Goal: Transaction & Acquisition: Purchase product/service

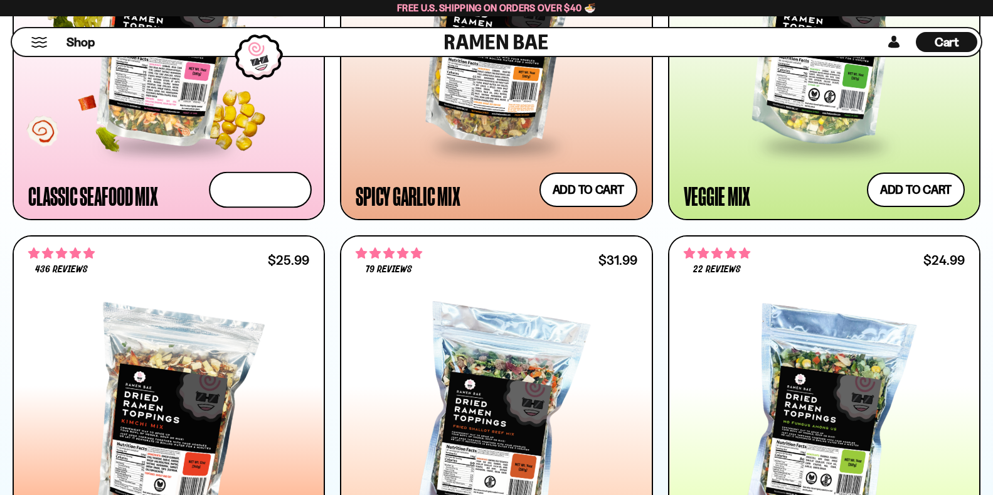
scroll to position [951, 0]
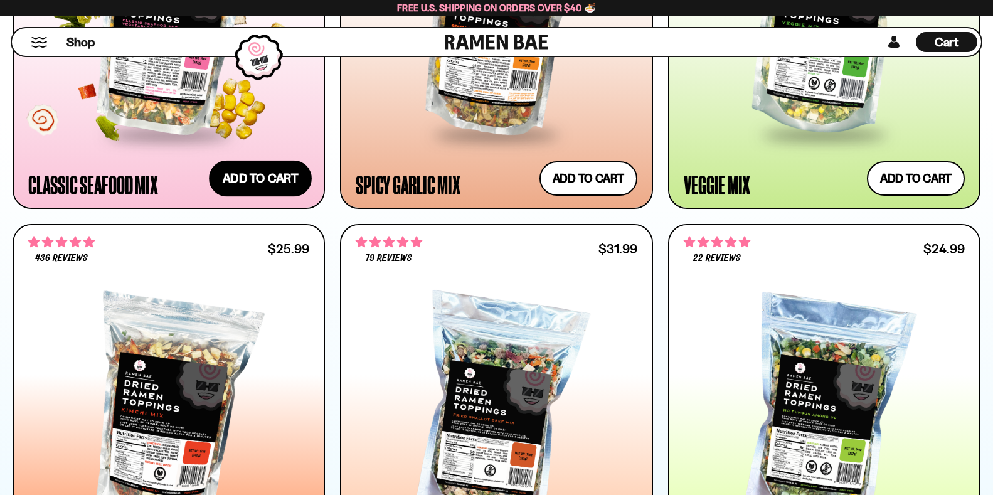
click at [269, 183] on button "Add to cart Add ― Regular price $26.99 Regular price Sale price $26.99 Unit pri…" at bounding box center [260, 178] width 103 height 36
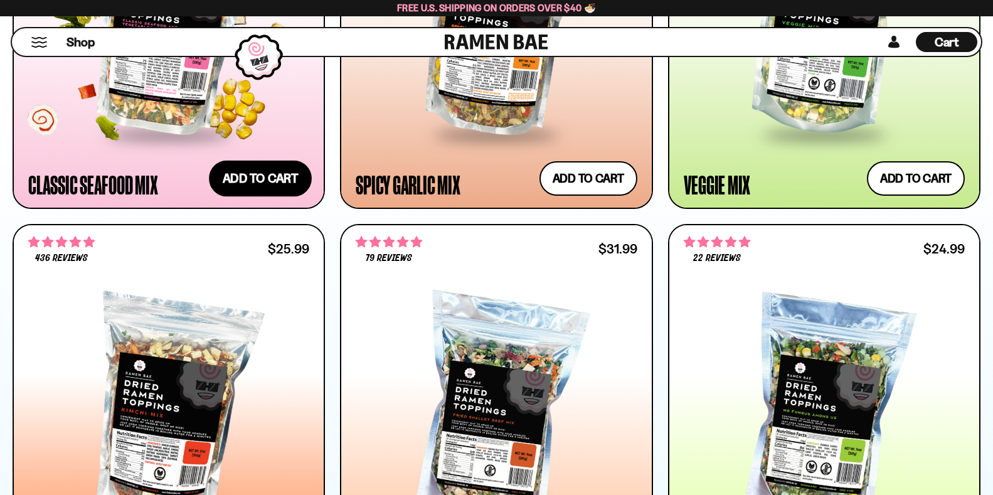
click at [269, 183] on button "Add to cart Add ― Regular price $26.99 Regular price Sale price $26.99 Unit pri…" at bounding box center [260, 178] width 103 height 36
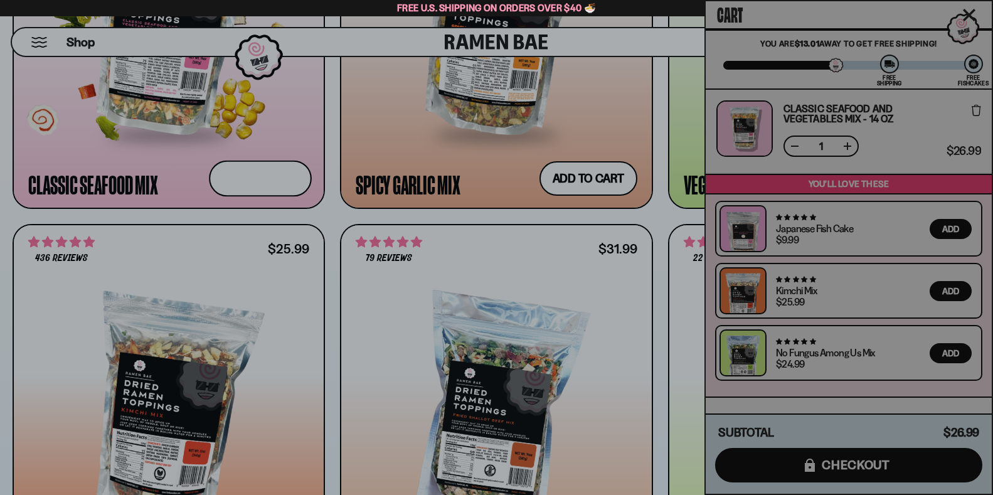
scroll to position [952, 0]
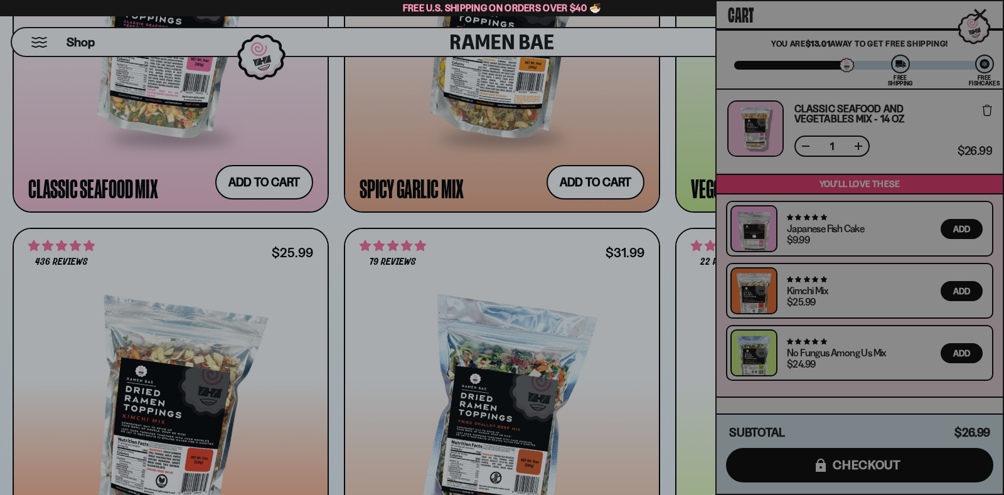
click at [909, 142] on div "Cart You are $13.01 away to get Free Shipping! You've unlocked all gifts! Free …" at bounding box center [859, 247] width 286 height 492
click at [701, 138] on div at bounding box center [502, 247] width 1004 height 495
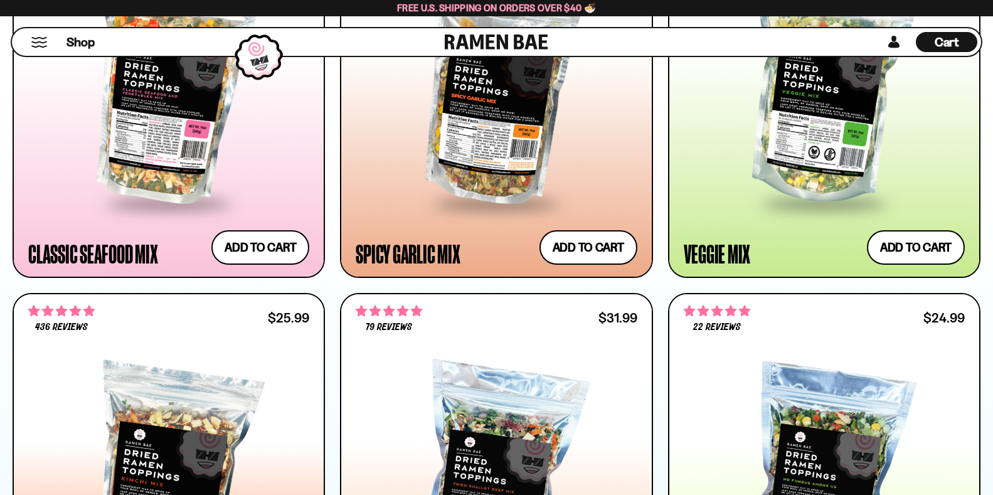
scroll to position [870, 0]
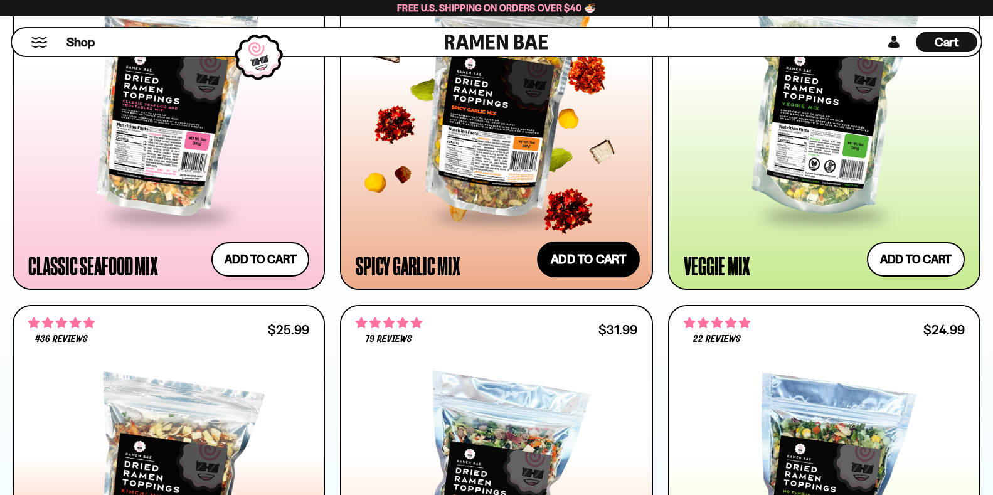
click at [606, 257] on button "Add to cart Add ― Regular price $25.99 Regular price Sale price $25.99 Unit pri…" at bounding box center [588, 259] width 103 height 36
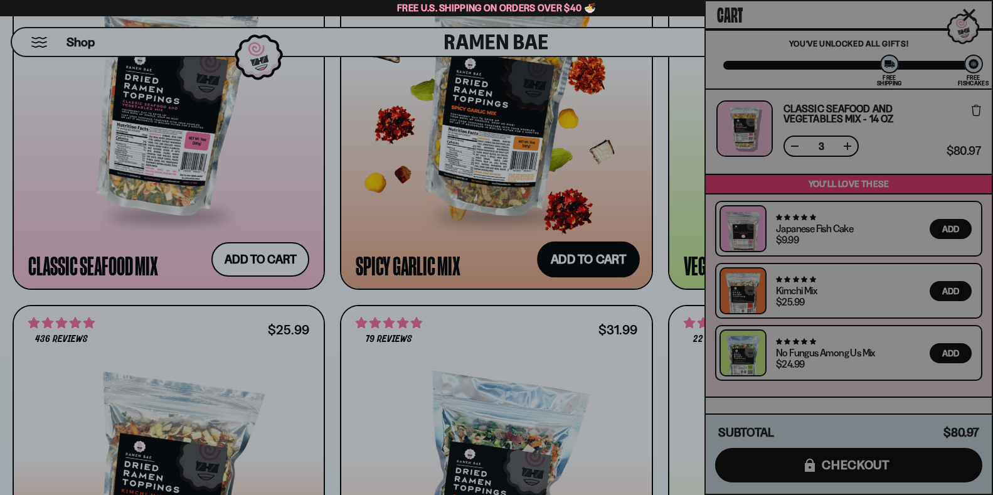
scroll to position [871, 0]
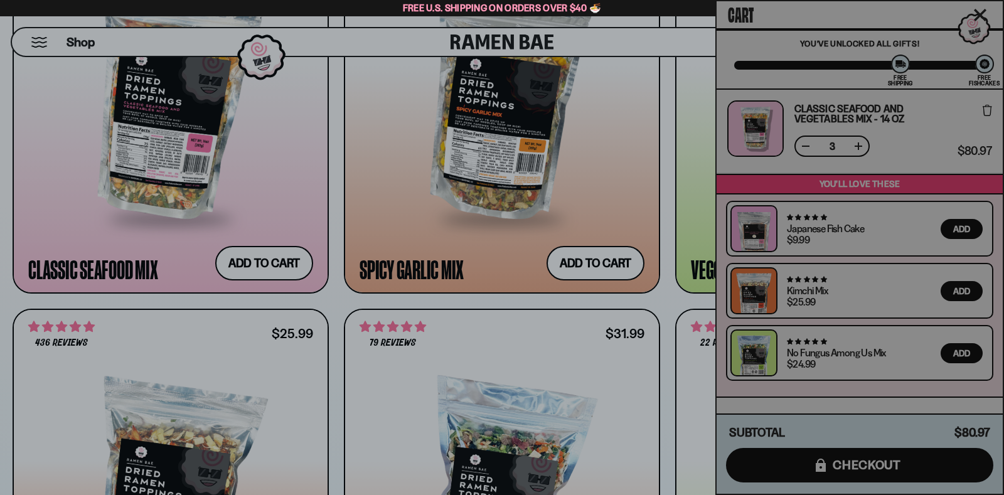
click at [807, 146] on div "Cart You are $13.01 away to get Free Shipping! You've unlocked all gifts! Free …" at bounding box center [859, 247] width 286 height 492
click at [688, 108] on div at bounding box center [502, 247] width 1004 height 495
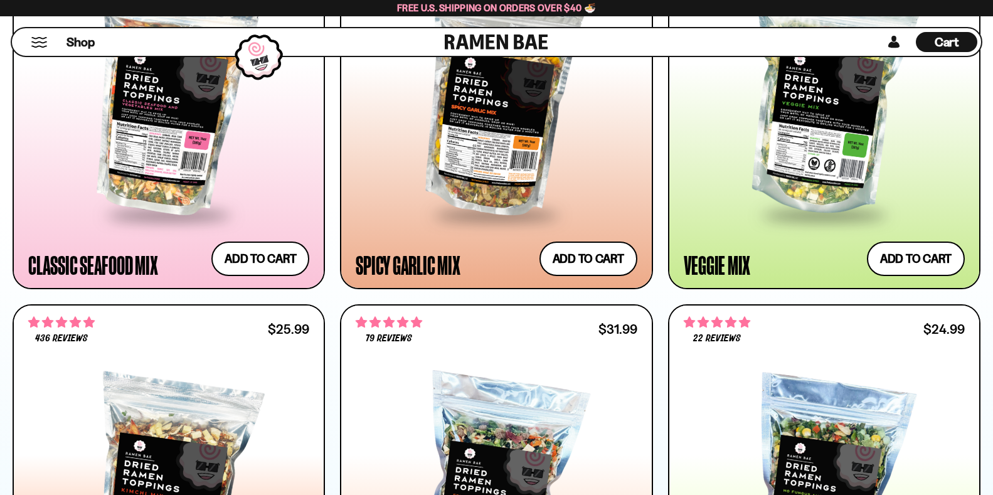
scroll to position [82, 0]
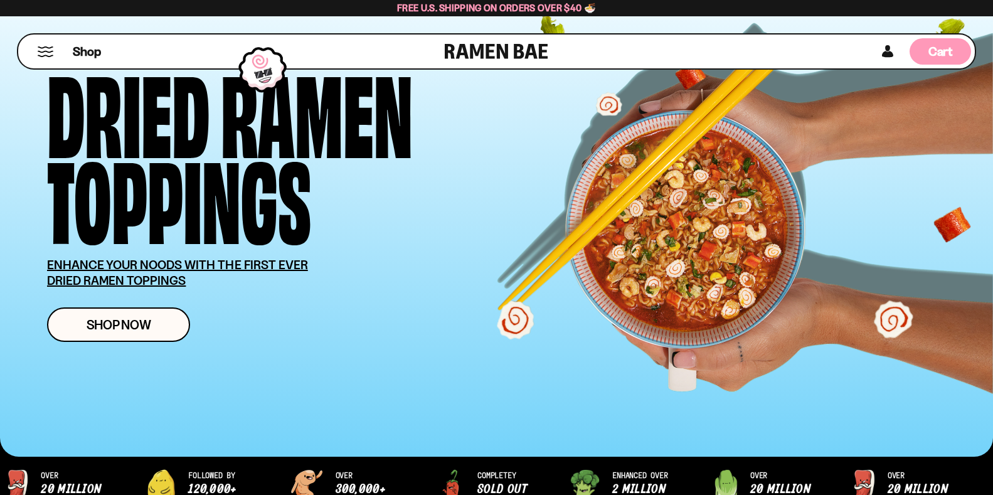
click at [948, 55] on span "Cart" at bounding box center [940, 51] width 24 height 15
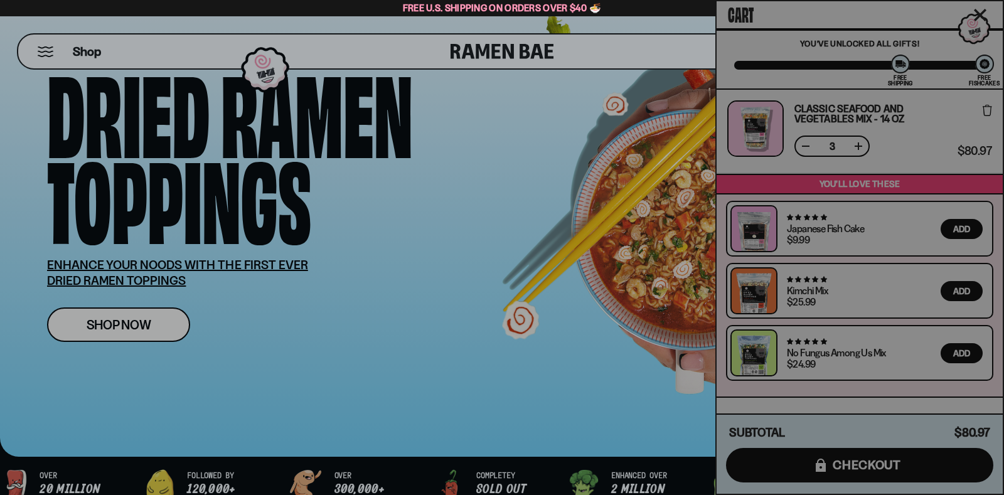
click at [804, 146] on div "Cart You are $13.01 away to get Free Shipping! You've unlocked all gifts! Free …" at bounding box center [859, 247] width 286 height 492
click at [440, 289] on div at bounding box center [502, 247] width 1004 height 495
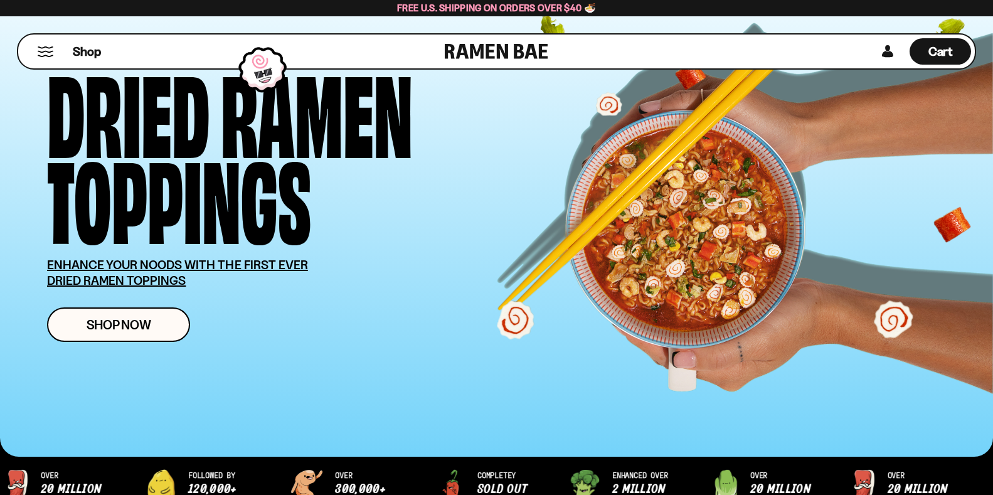
scroll to position [0, 0]
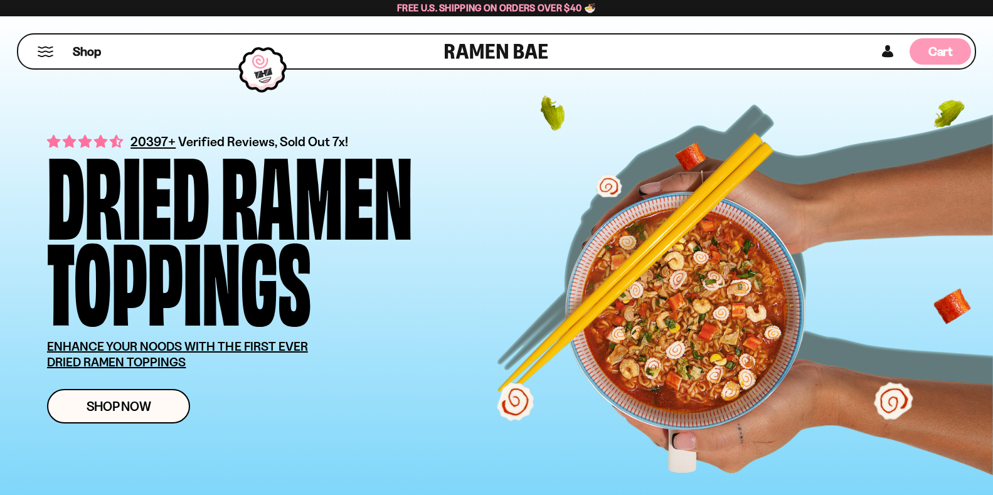
click at [951, 48] on span "Cart" at bounding box center [940, 51] width 24 height 15
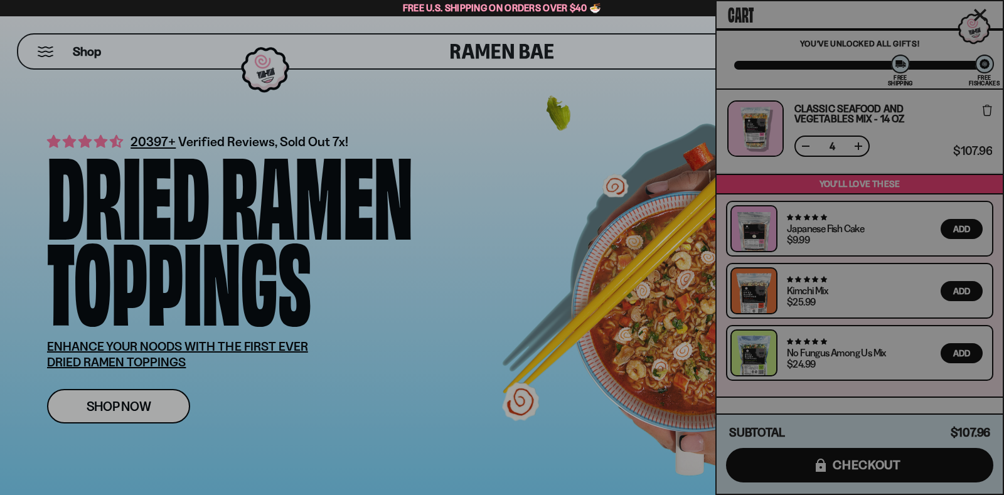
click at [840, 6] on div "Cart You are $13.01 away to get Free Shipping! You've unlocked all gifts! Free …" at bounding box center [859, 247] width 286 height 492
click at [806, 147] on div "Cart You are $13.01 away to get Free Shipping! You've unlocked all gifts! Free …" at bounding box center [859, 247] width 286 height 492
click at [664, 106] on div at bounding box center [502, 247] width 1004 height 495
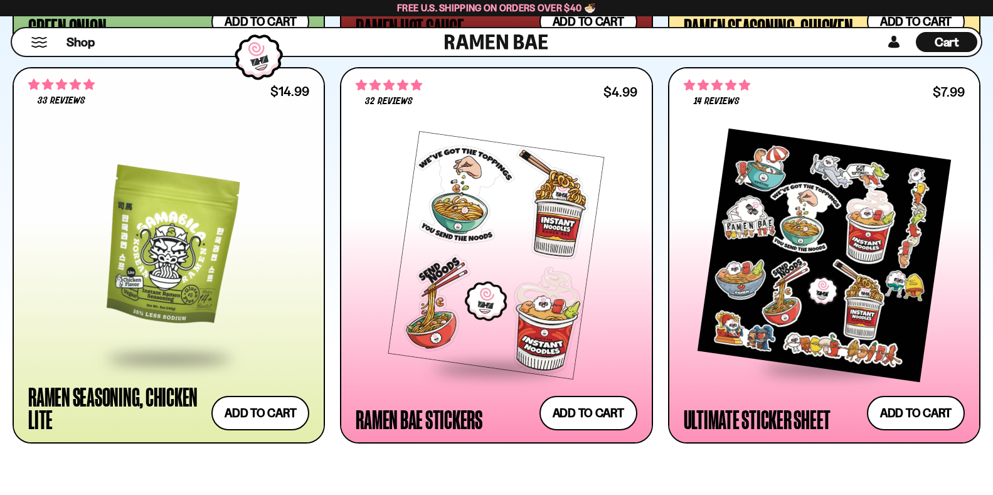
scroll to position [4618, 0]
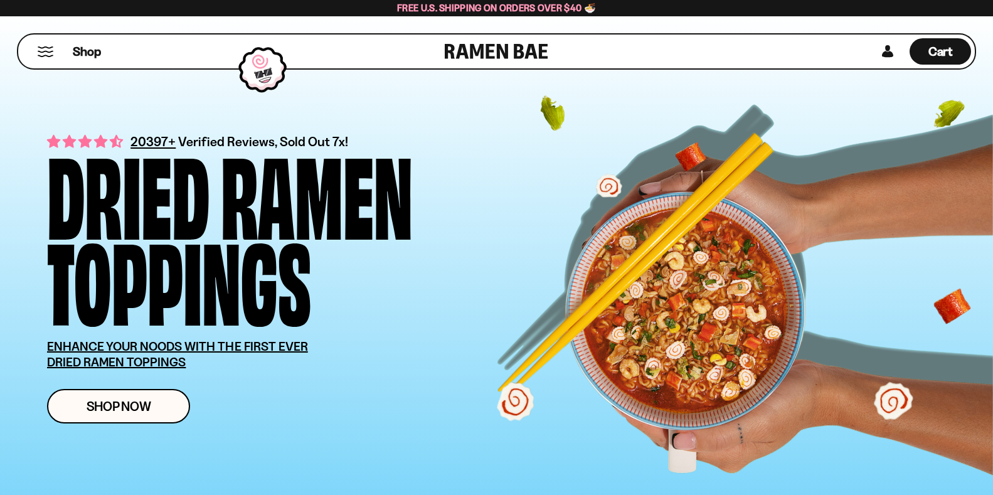
scroll to position [4618, 0]
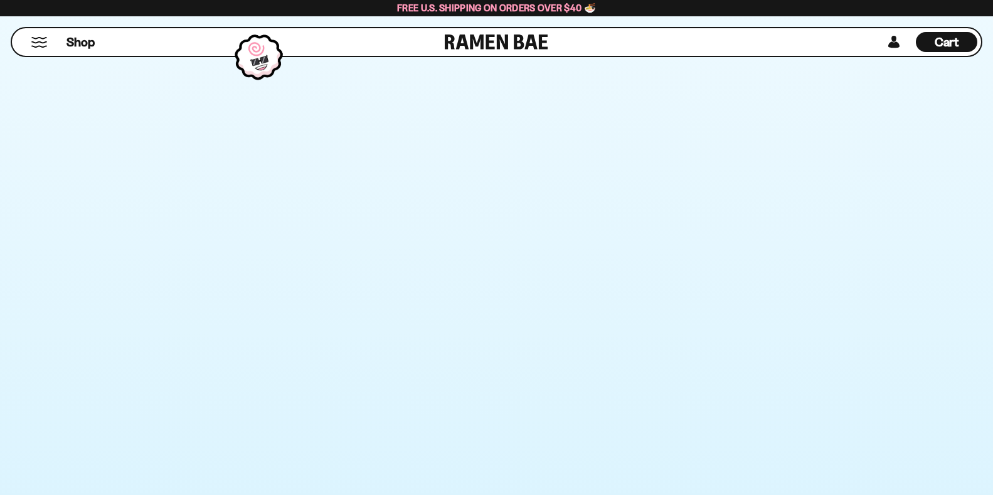
scroll to position [391, 0]
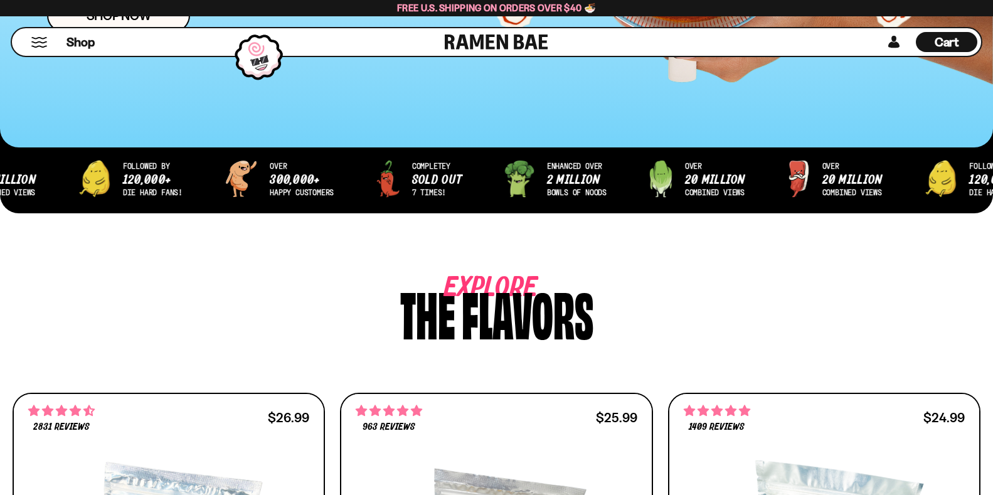
click at [959, 45] on span "Cart" at bounding box center [947, 42] width 24 height 15
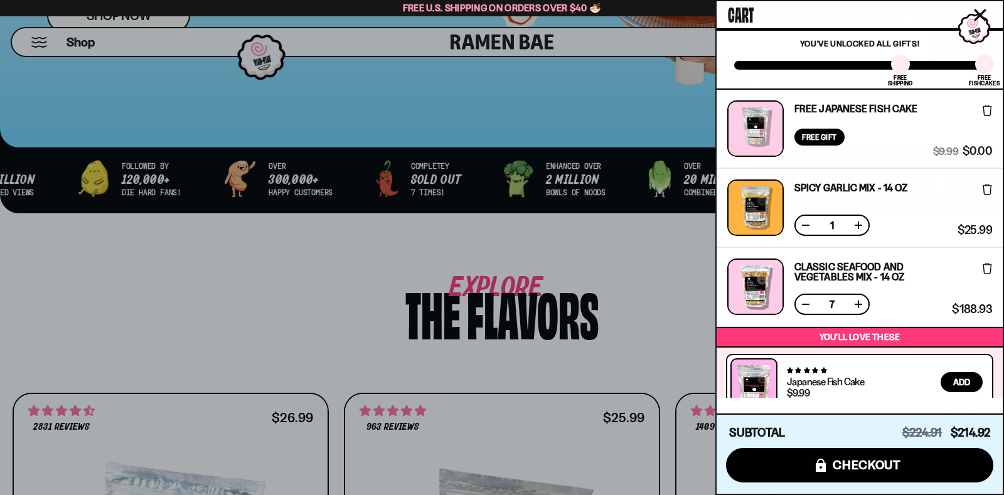
click at [805, 305] on button at bounding box center [805, 304] width 13 height 13
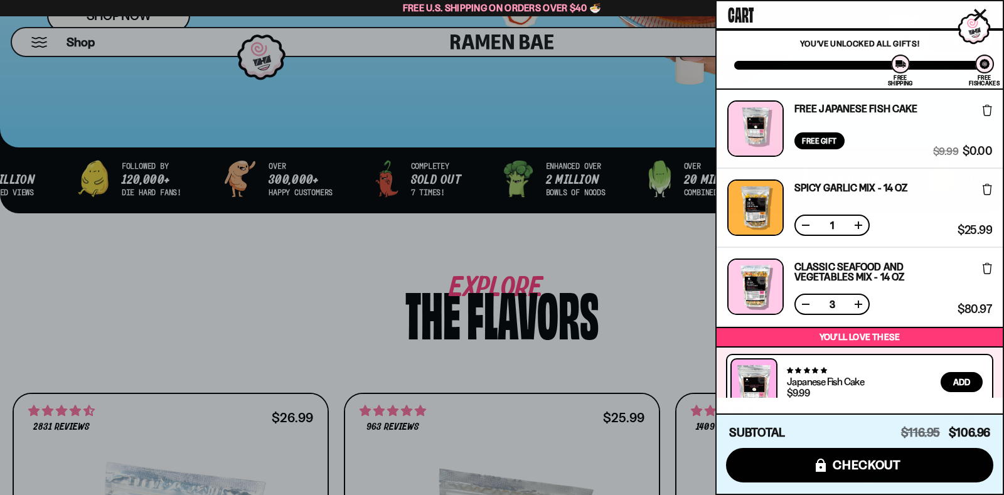
click at [805, 305] on button at bounding box center [805, 304] width 13 height 13
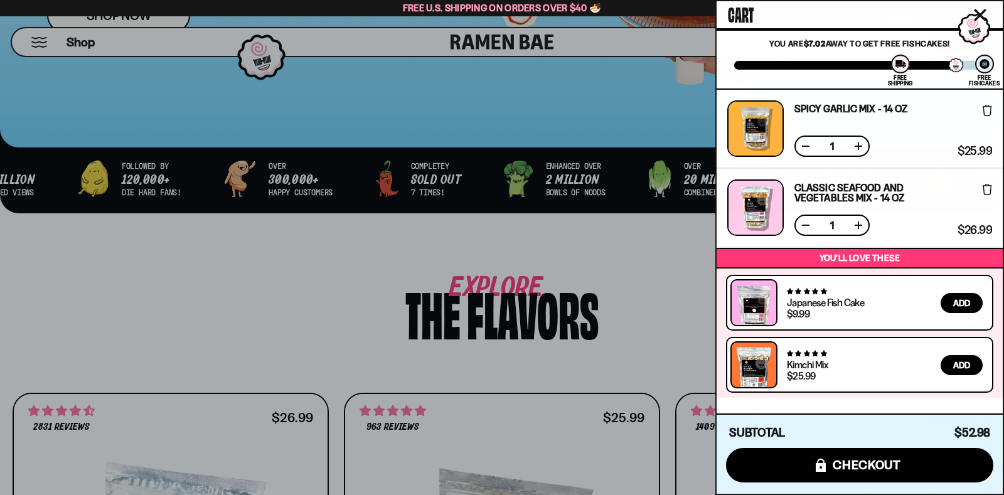
click at [992, 238] on div "Cart You are $7.02 away to get Free Fishcakes! You've unlocked all gifts! Free …" at bounding box center [859, 247] width 289 height 495
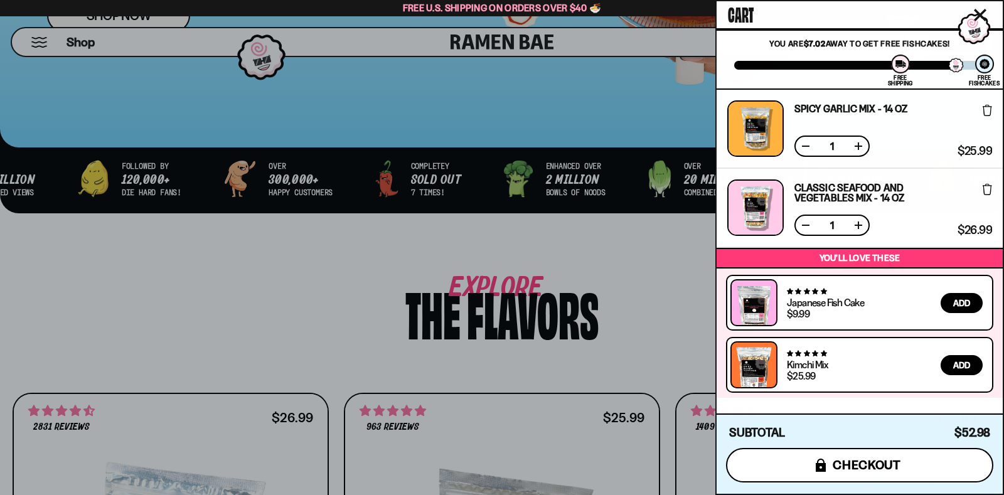
click at [877, 470] on span "checkout" at bounding box center [866, 465] width 68 height 14
